Goal: Task Accomplishment & Management: Manage account settings

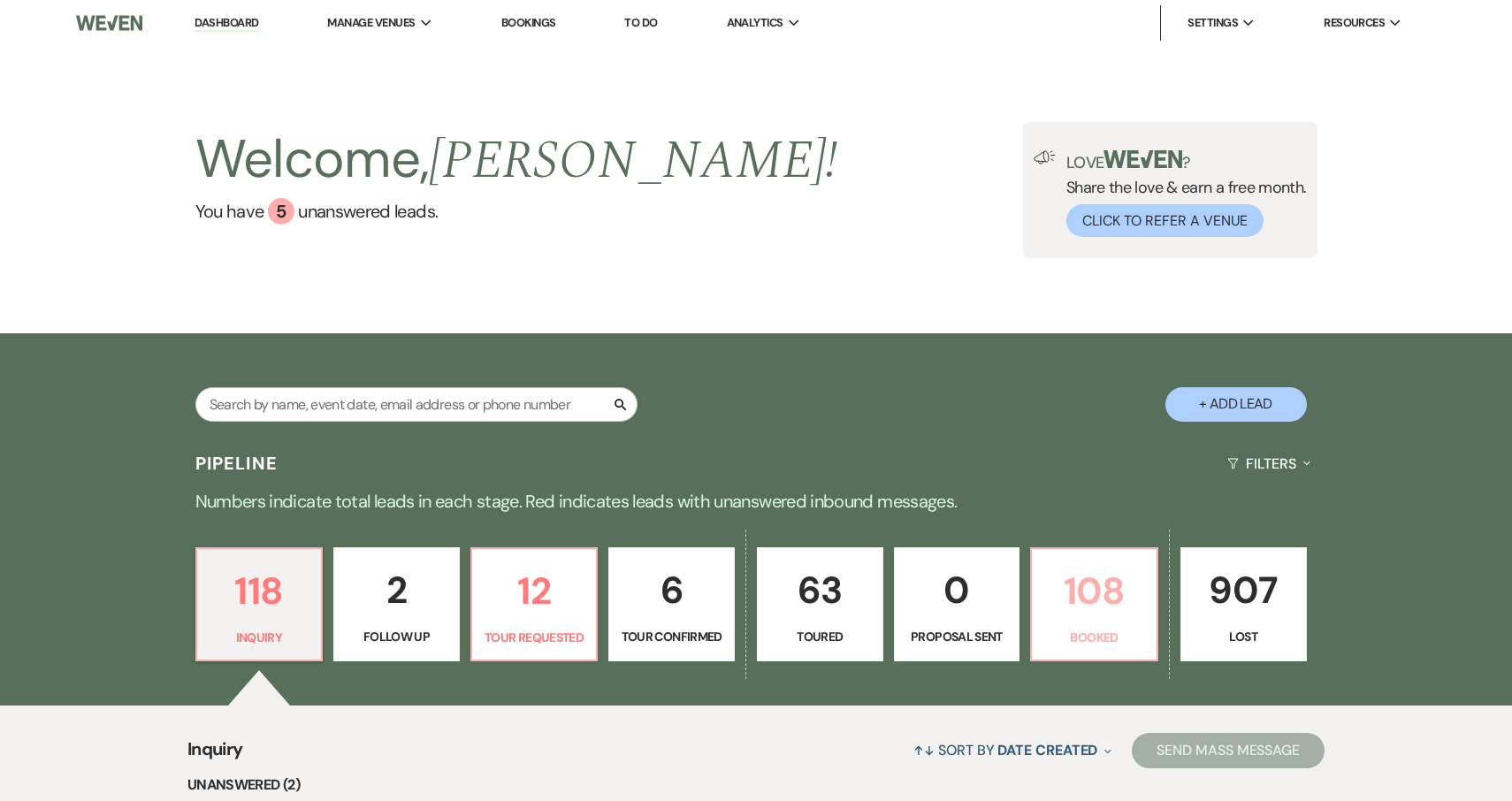
click at [1094, 591] on p "108" at bounding box center [1095, 591] width 104 height 59
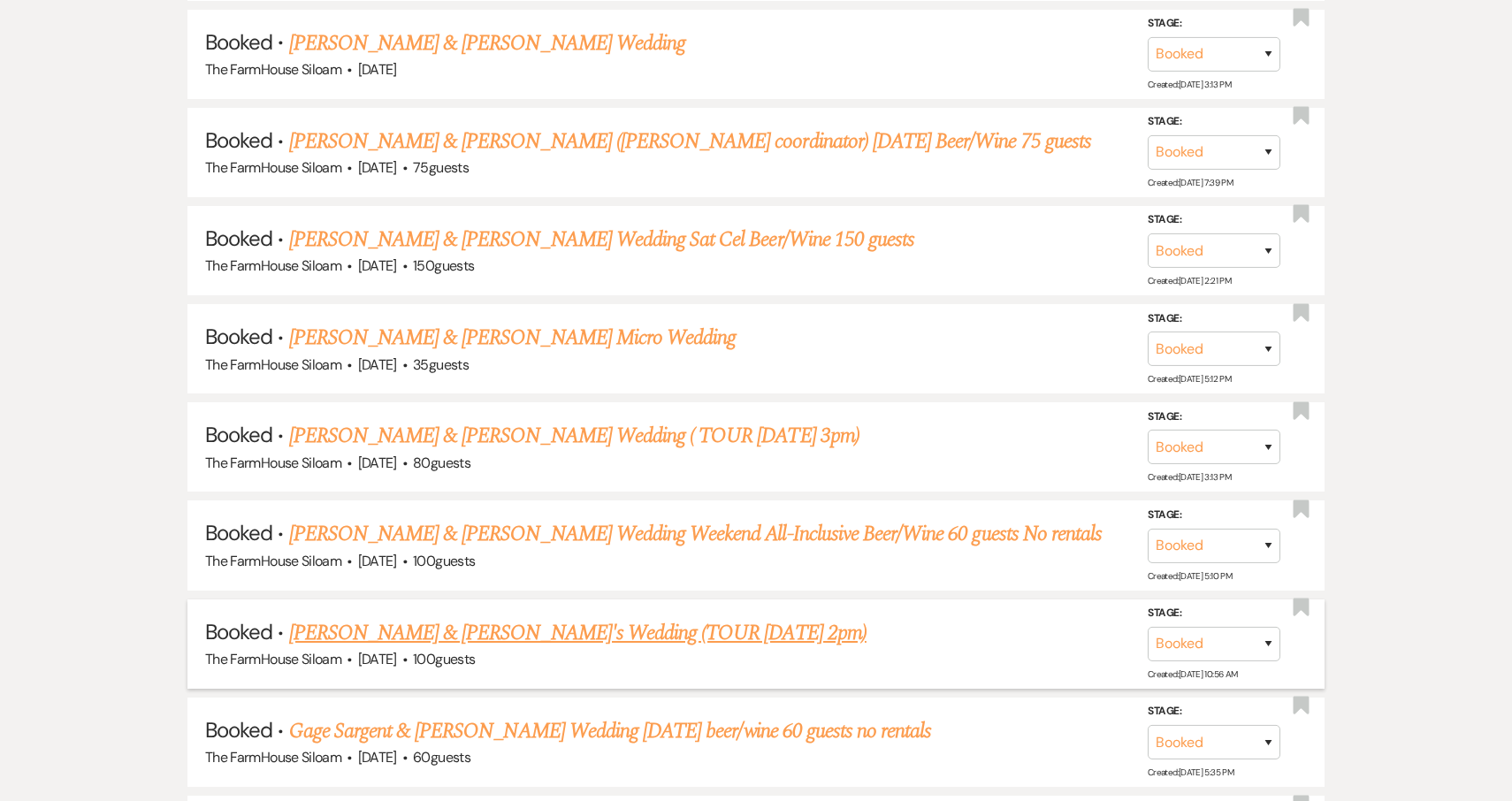
scroll to position [2695, 0]
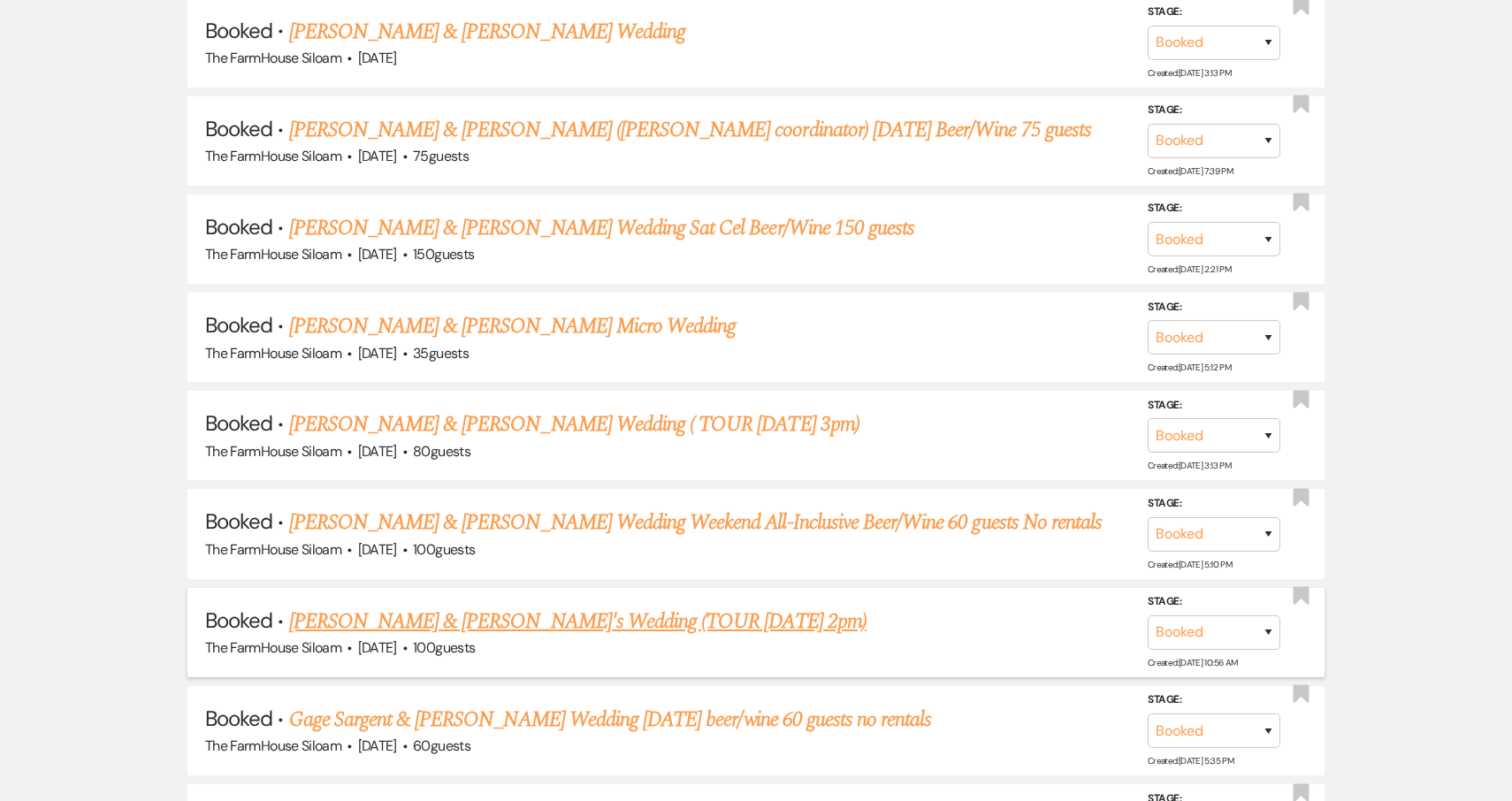
click at [462, 606] on link "[PERSON_NAME] & [PERSON_NAME]'s Wedding (TOUR [DATE] 2pm)" at bounding box center [578, 622] width 578 height 32
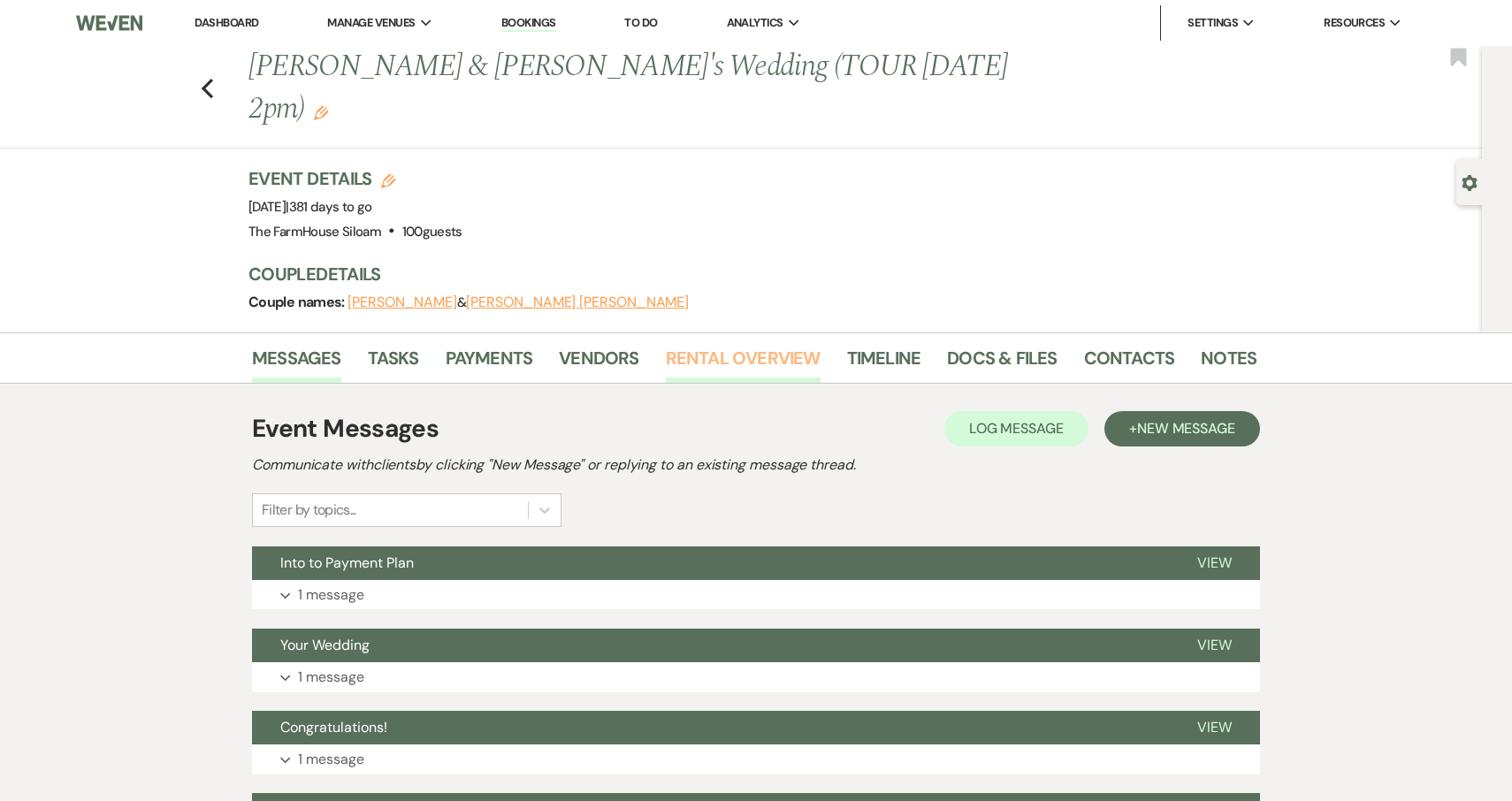
click at [727, 344] on link "Rental Overview" at bounding box center [743, 363] width 154 height 39
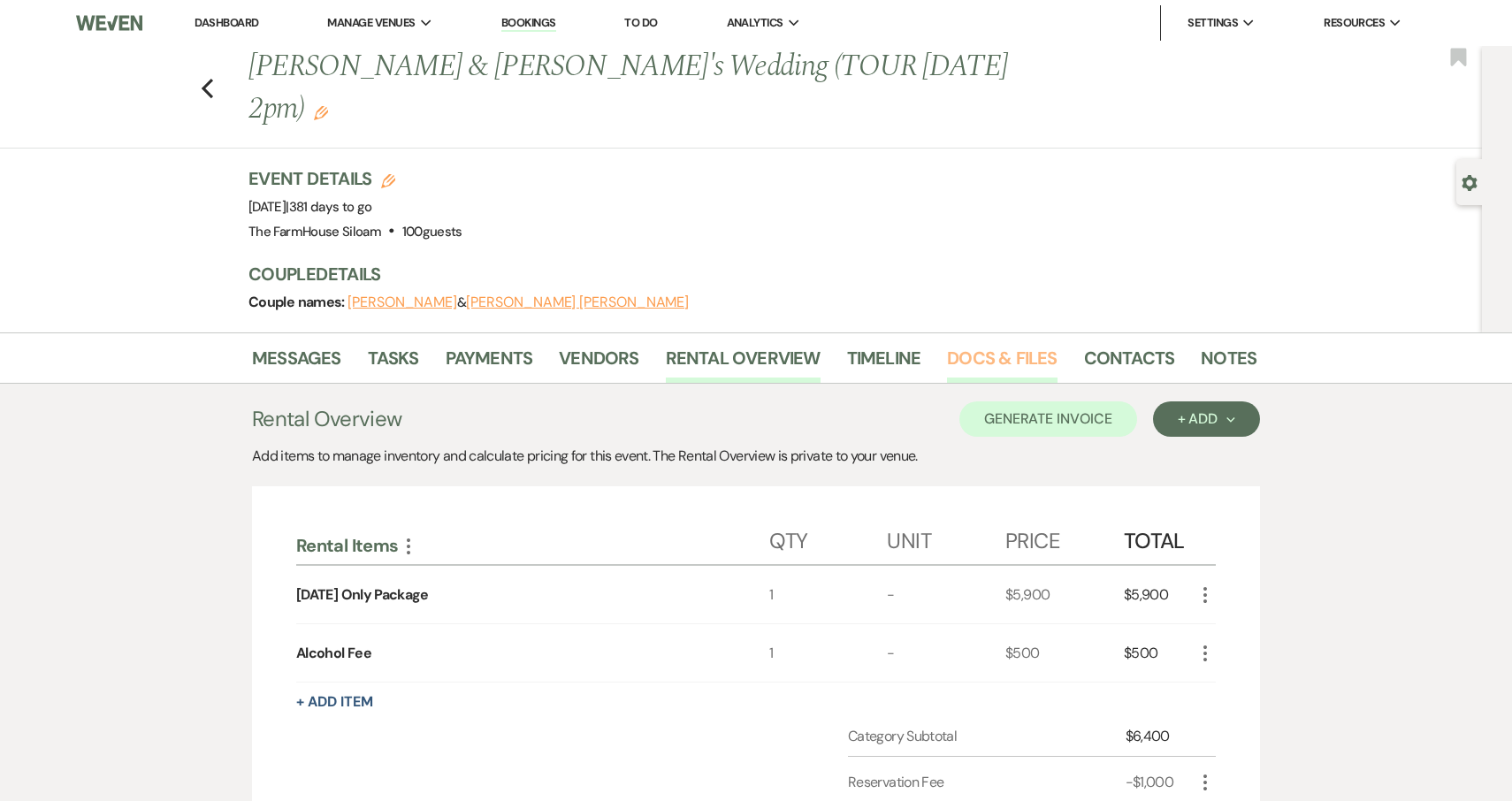
click at [996, 344] on link "Docs & Files" at bounding box center [1002, 363] width 110 height 39
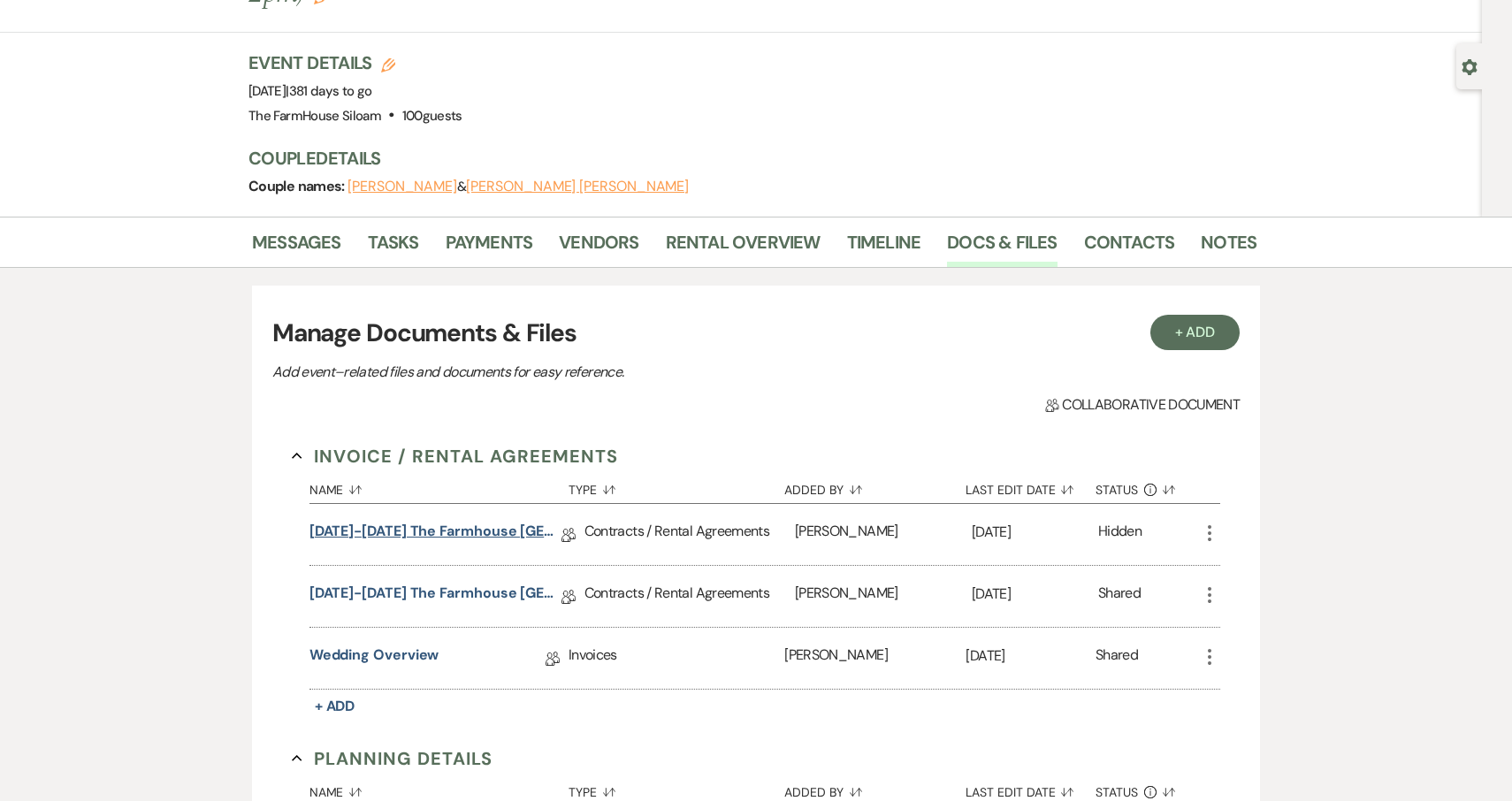
scroll to position [125, 0]
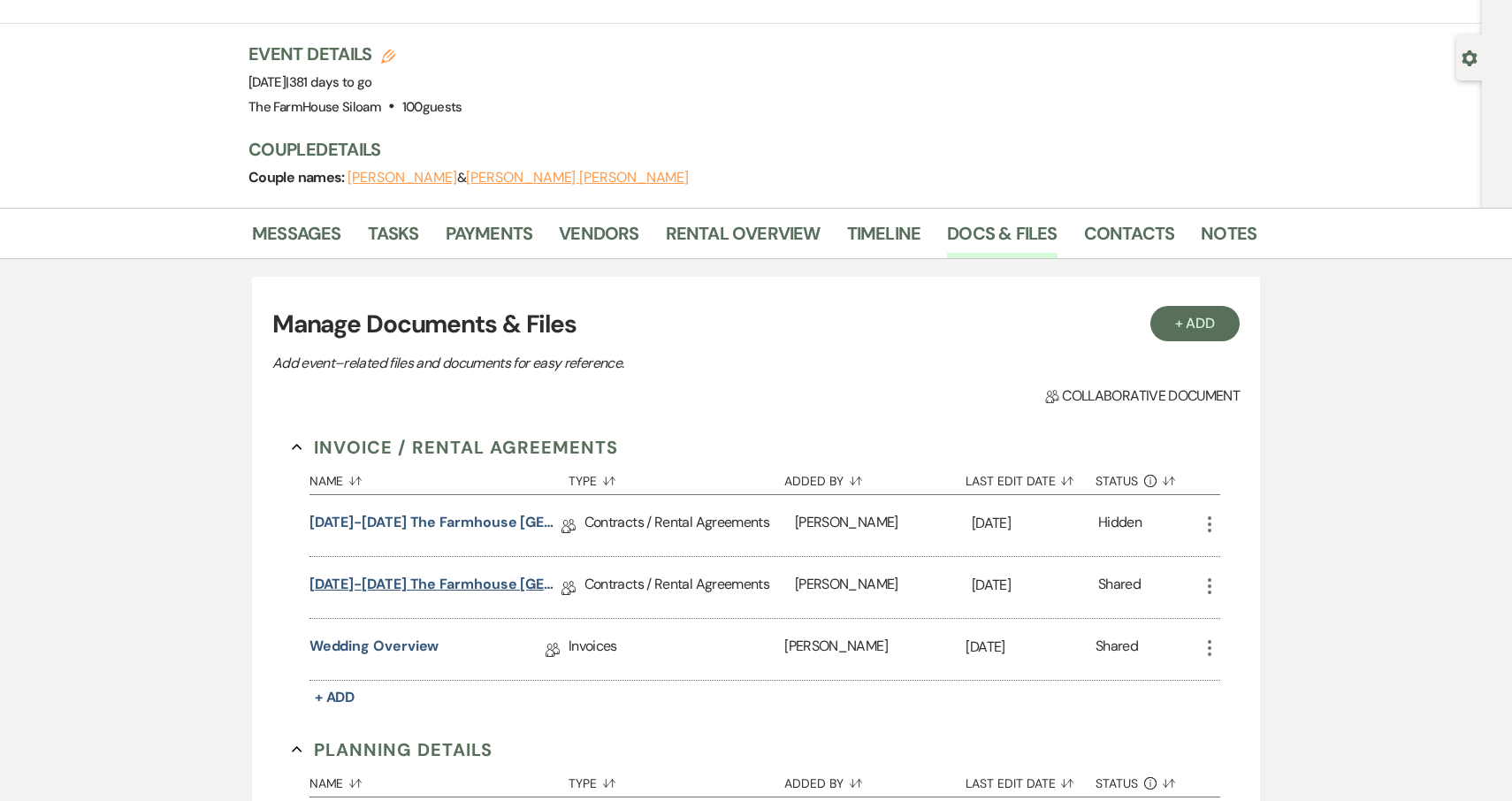
click at [447, 574] on link "[DATE]-[DATE] The Farmhouse [GEOGRAPHIC_DATA] Contract" at bounding box center [435, 588] width 252 height 28
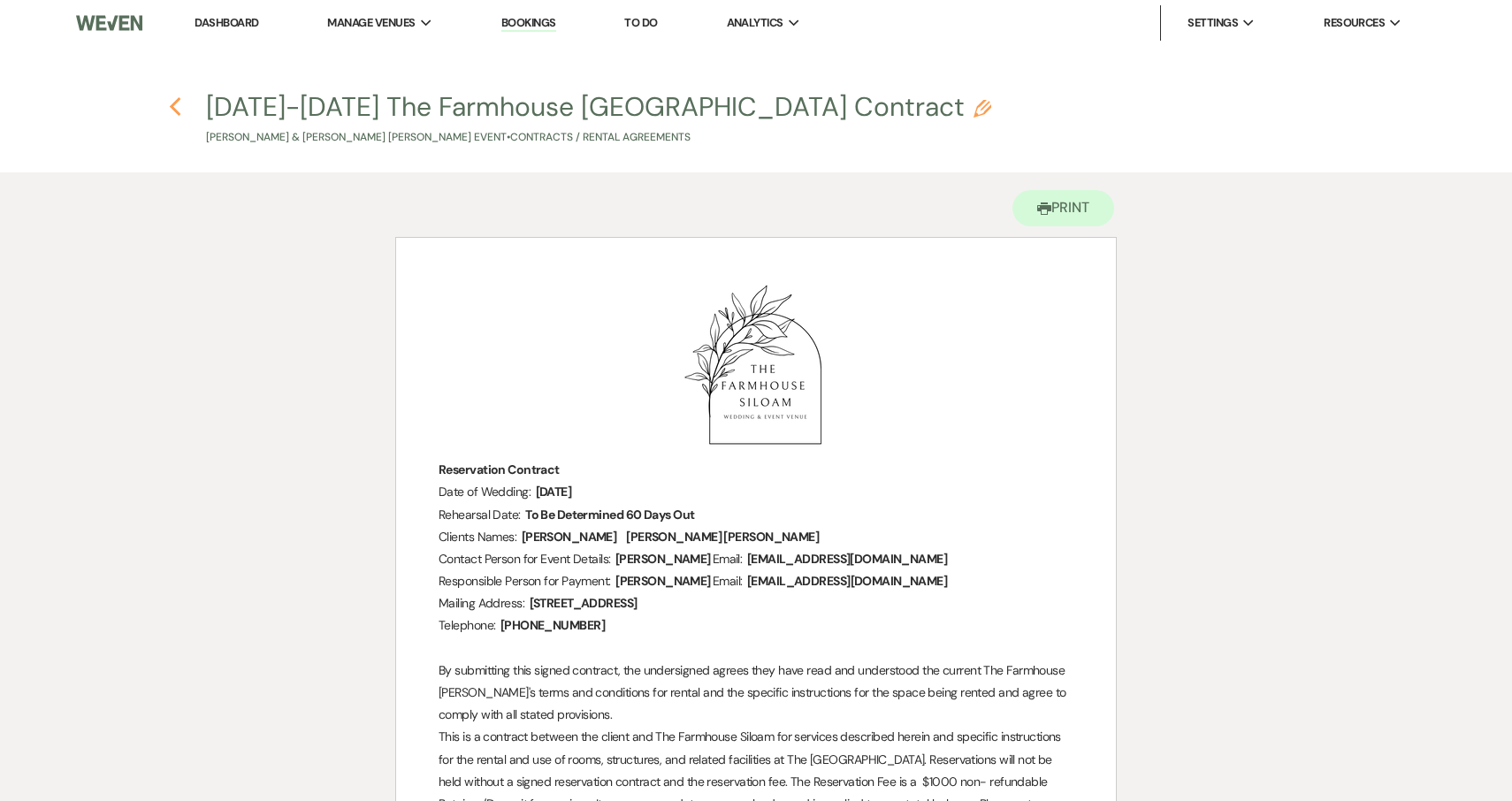
click at [174, 103] on use "button" at bounding box center [175, 108] width 12 height 20
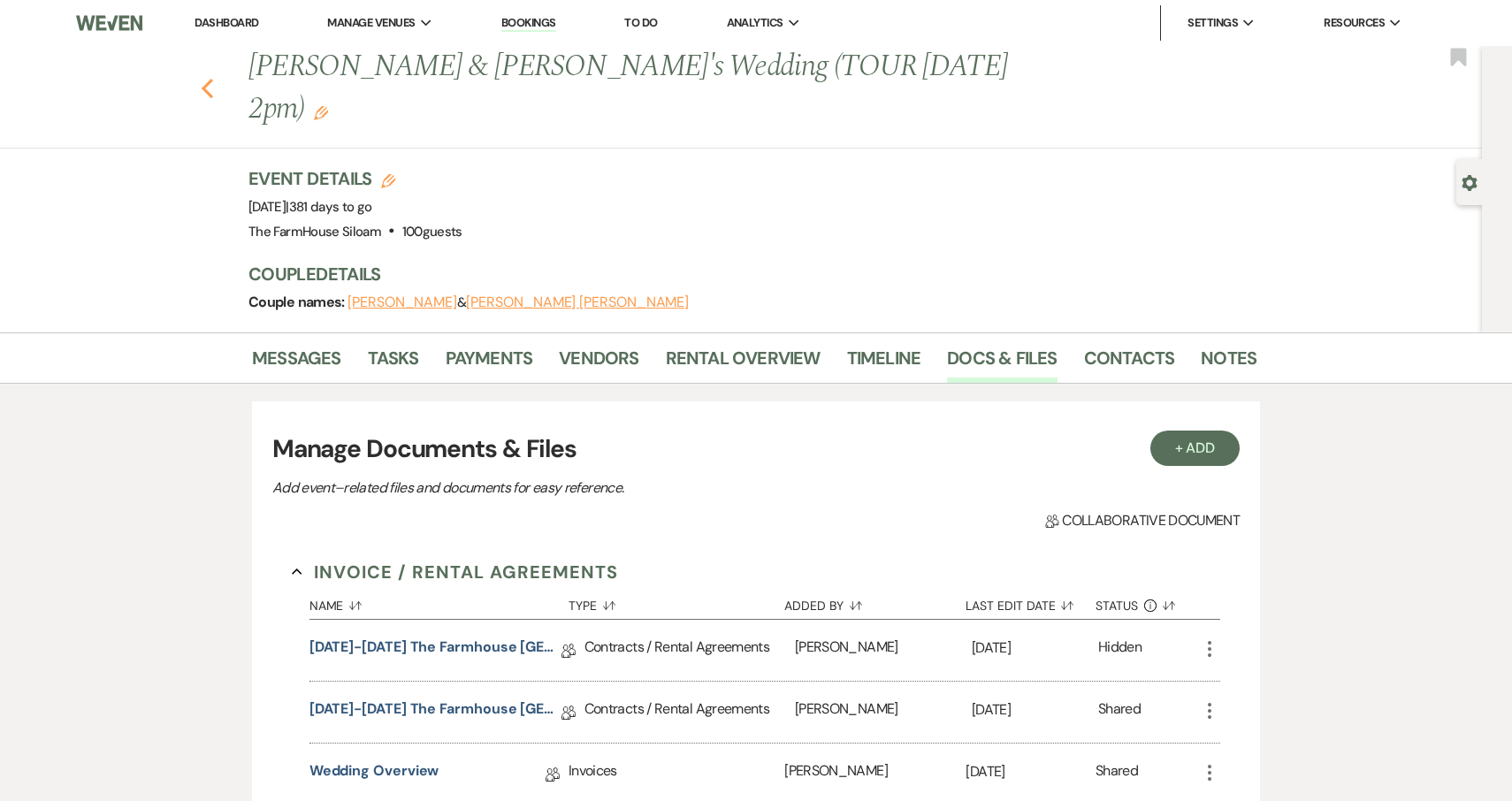
click at [205, 78] on icon "Previous" at bounding box center [207, 88] width 13 height 21
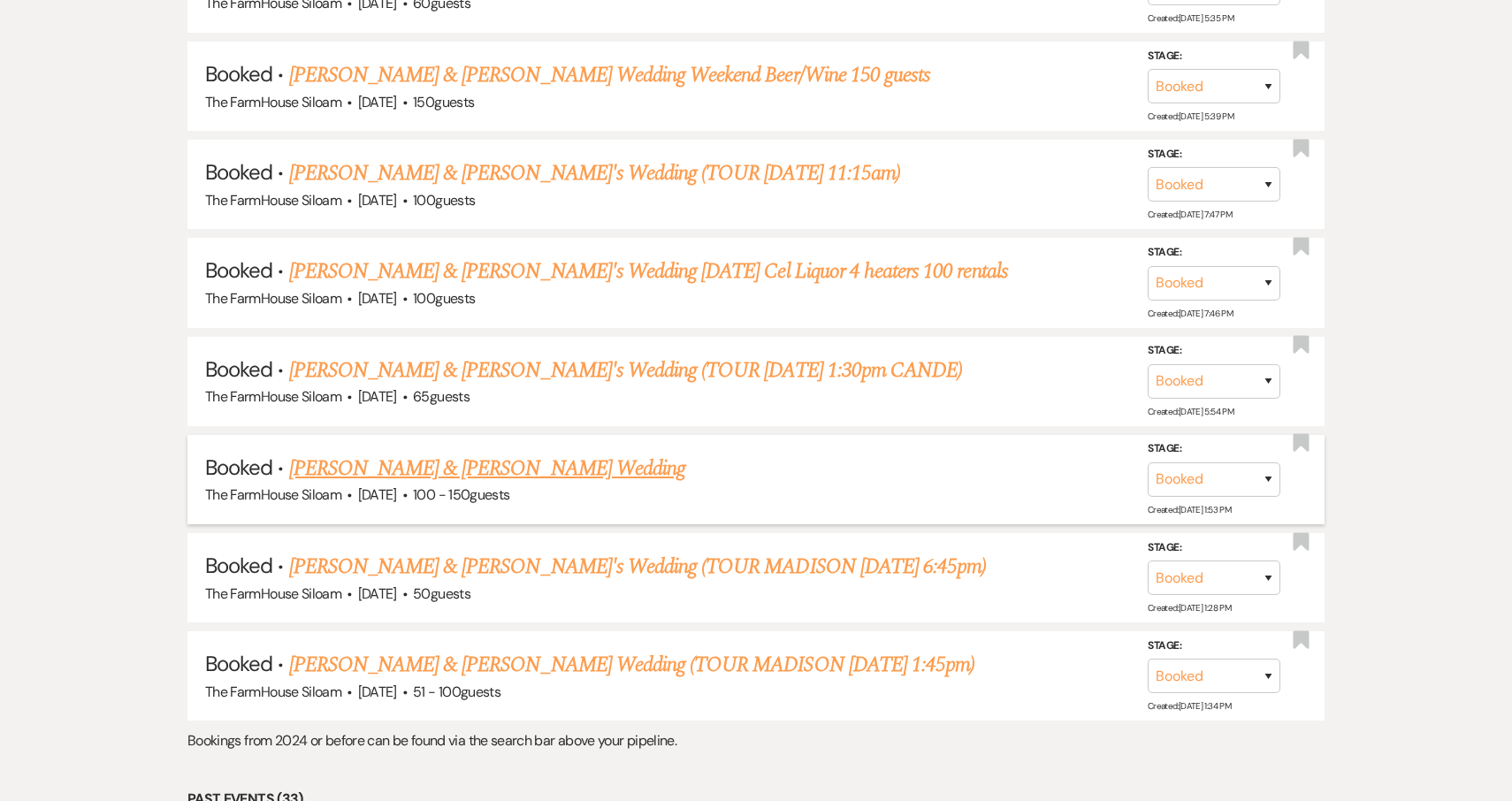
scroll to position [3434, 0]
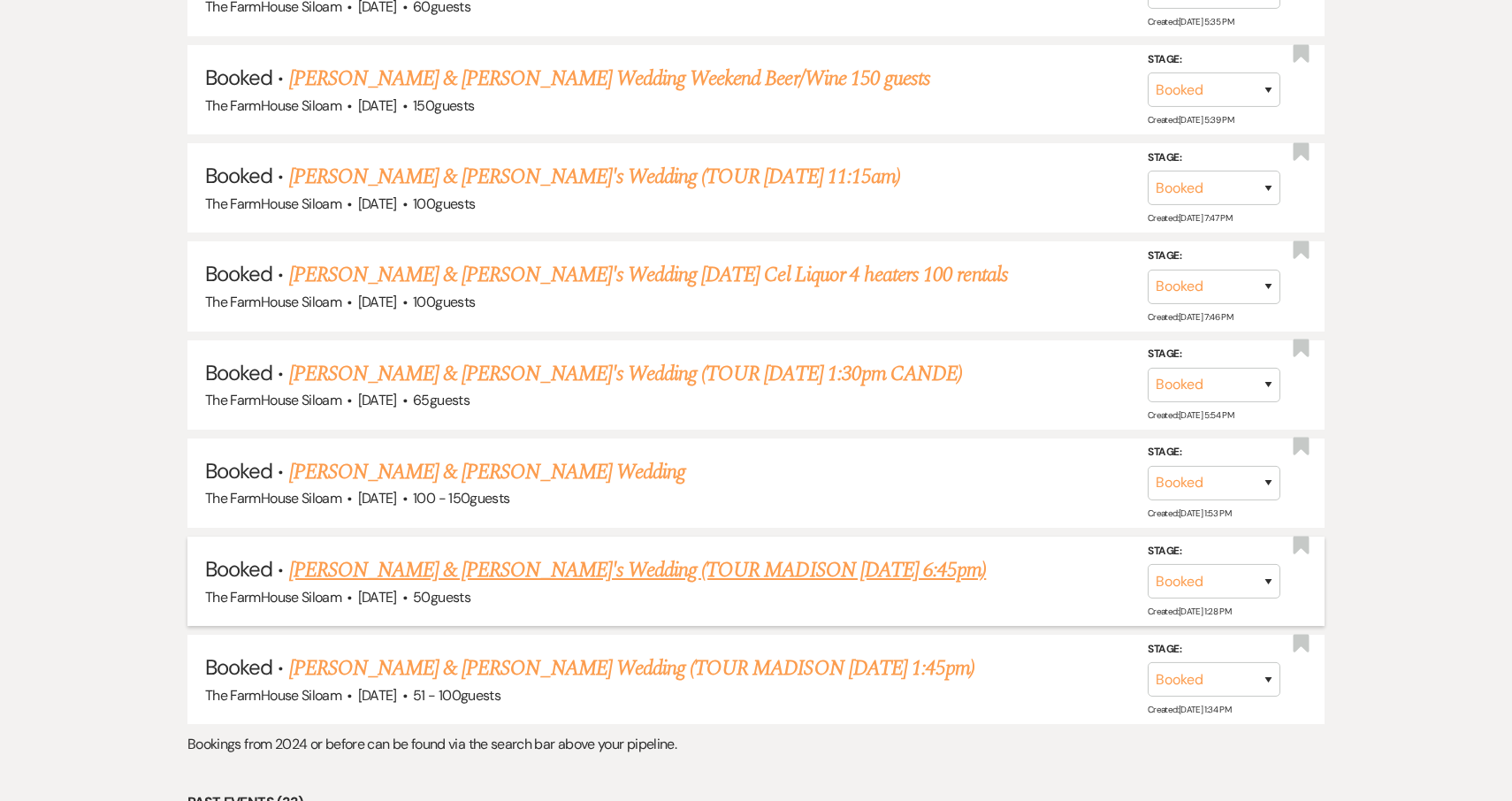
click at [538, 555] on link "[PERSON_NAME] & [PERSON_NAME]'s Wedding (TOUR MADISON [DATE] 6:45pm)" at bounding box center [637, 571] width 698 height 32
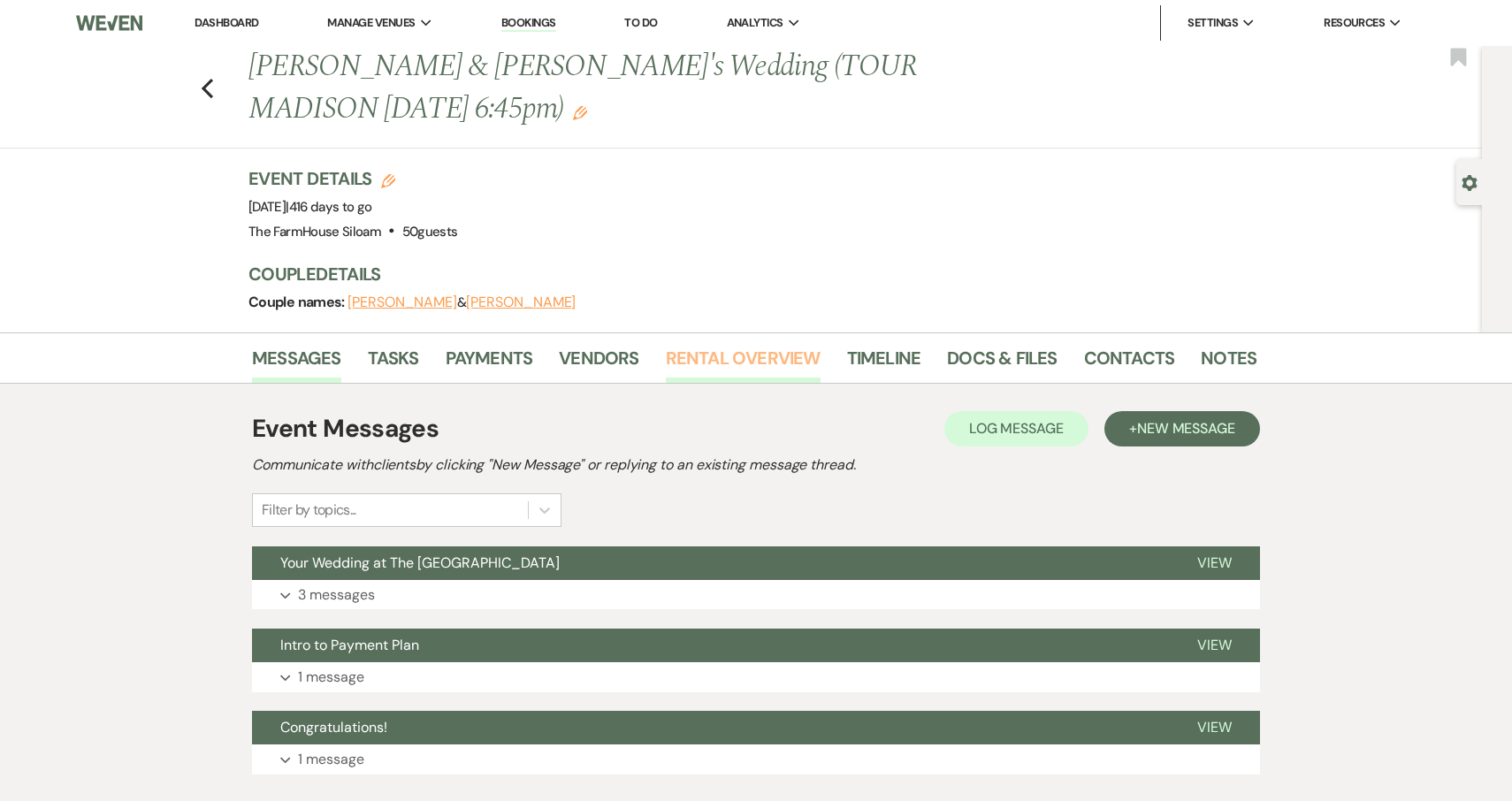
click at [760, 359] on link "Rental Overview" at bounding box center [743, 363] width 154 height 39
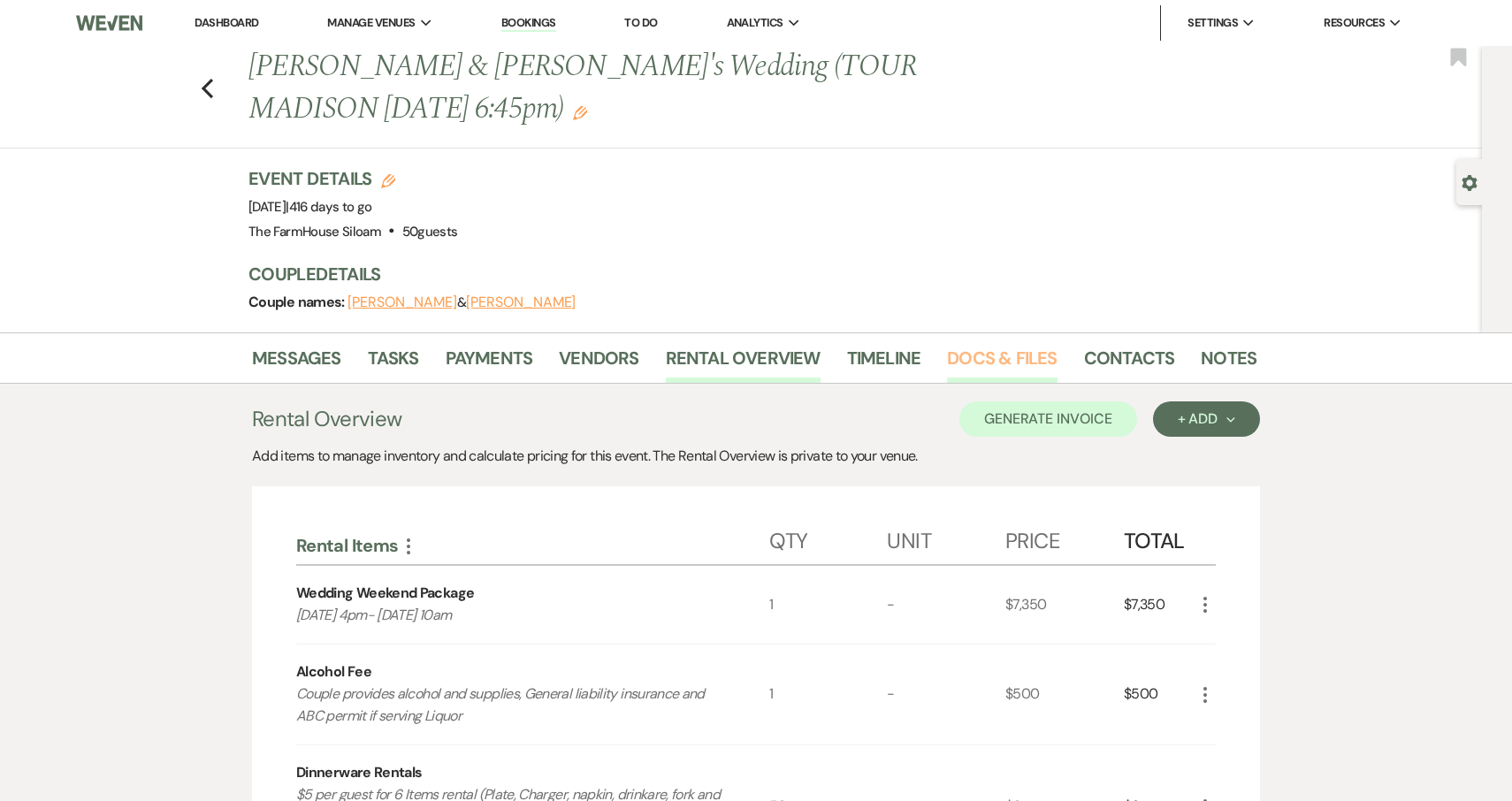
click at [994, 354] on link "Docs & Files" at bounding box center [1002, 363] width 110 height 39
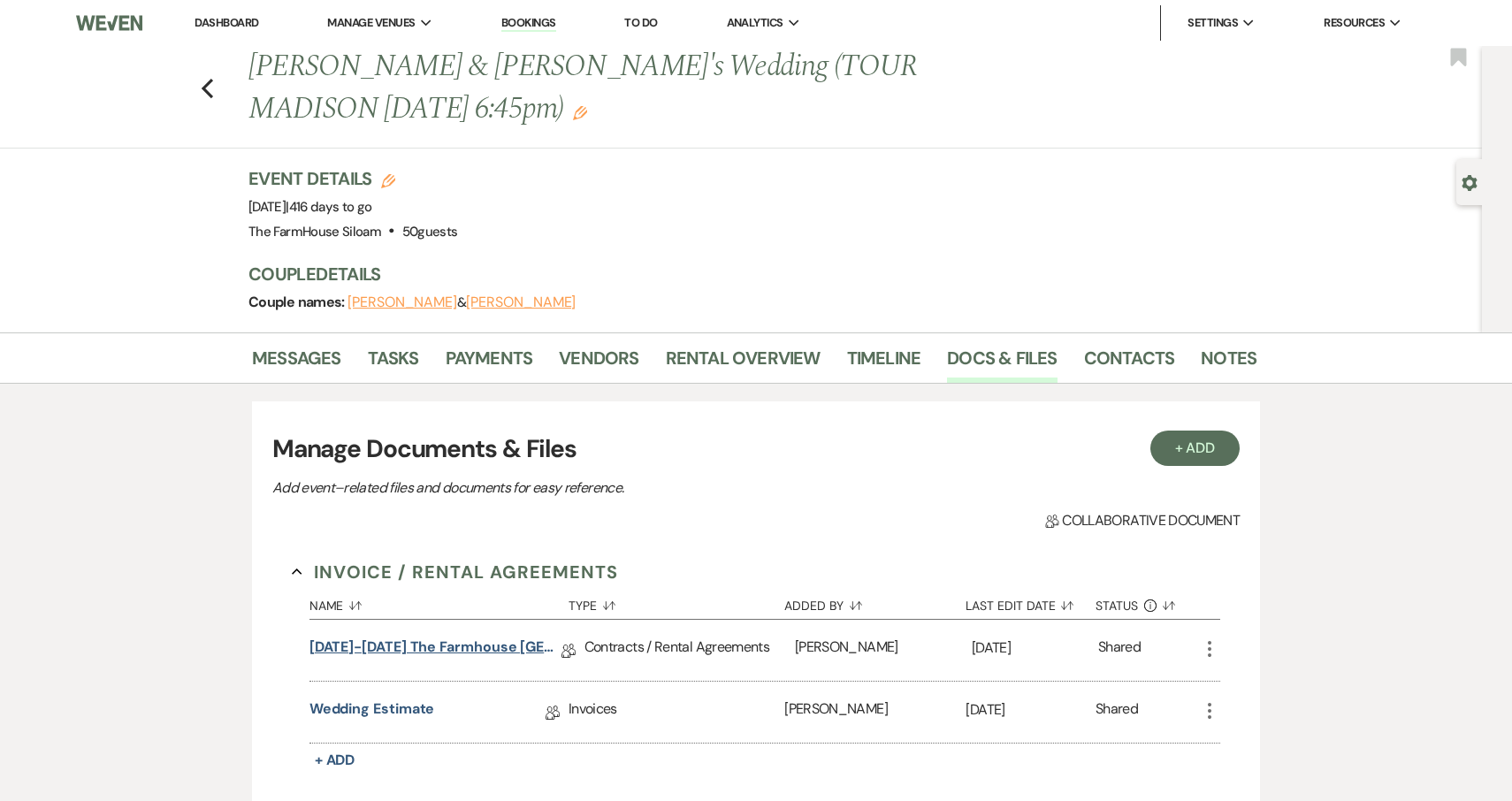
click at [461, 648] on link "[DATE]-[DATE] The Farmhouse [GEOGRAPHIC_DATA] Contract" at bounding box center [435, 651] width 252 height 28
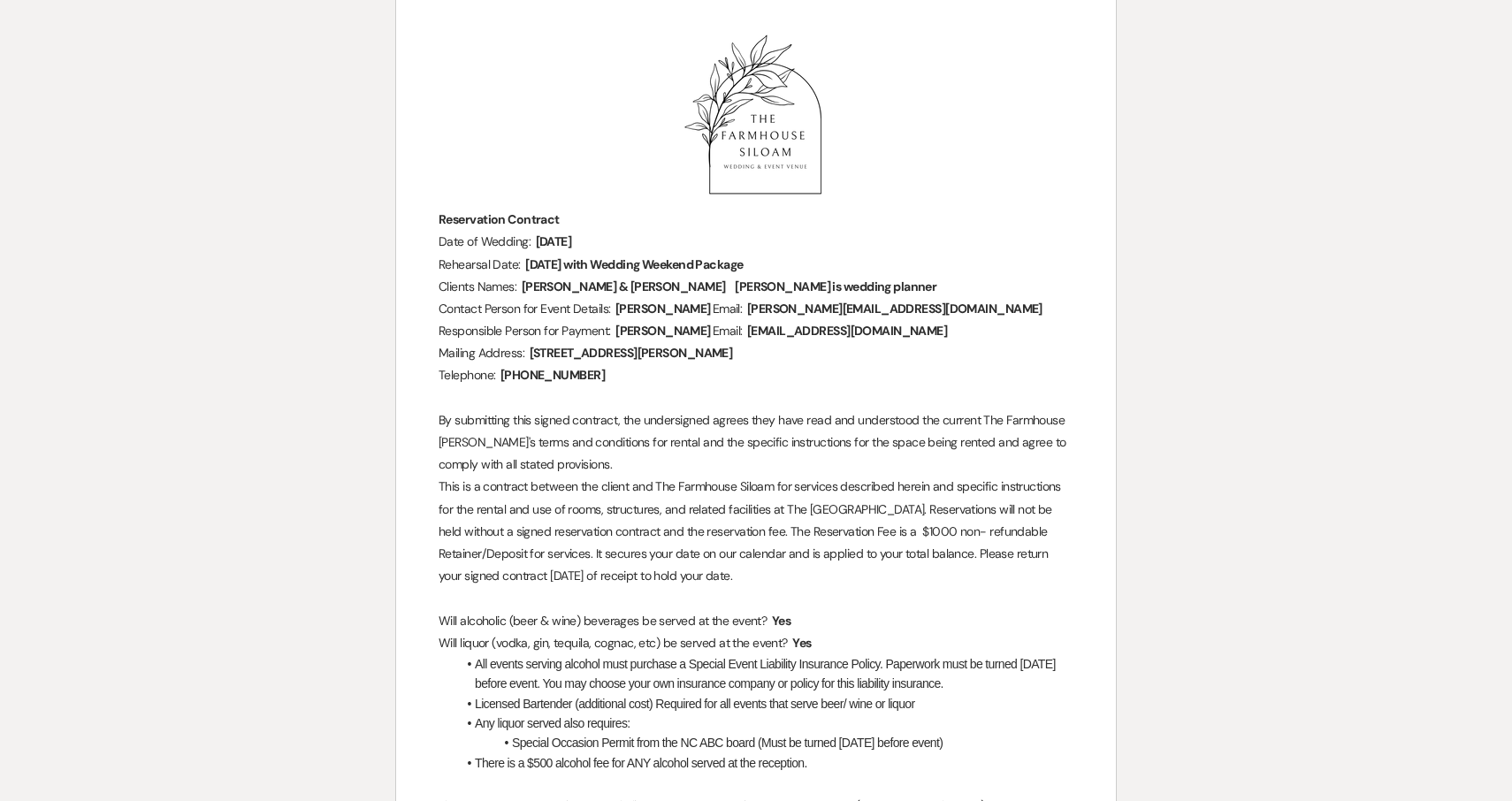
scroll to position [217, 0]
